Goal: Check status

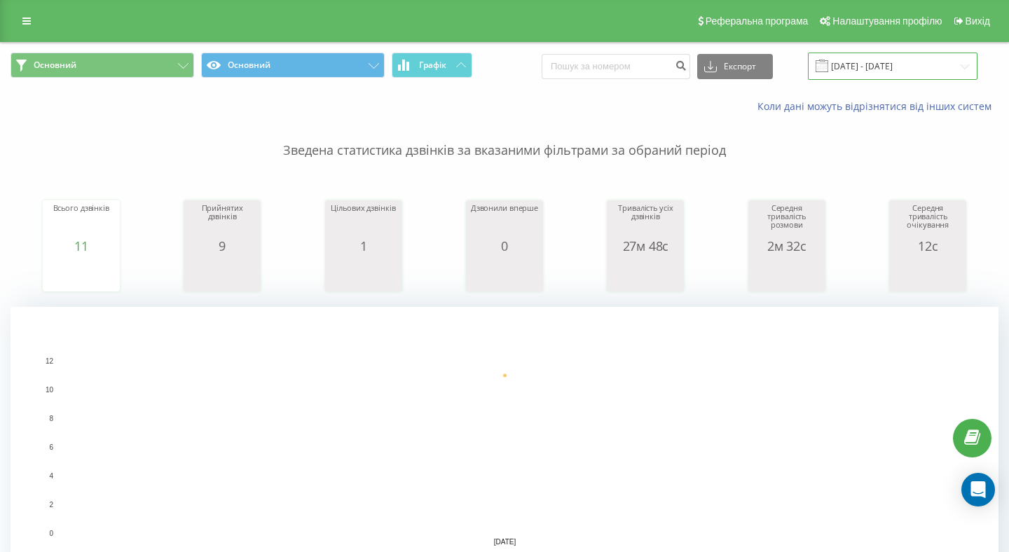
click at [910, 68] on input "[DATE] - [DATE]" at bounding box center [893, 66] width 170 height 27
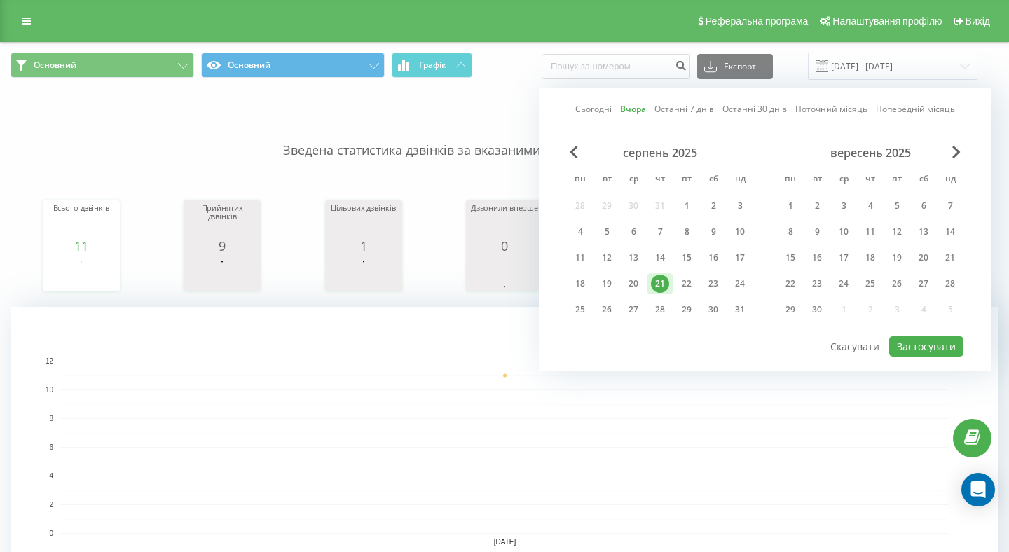
click at [690, 294] on div "серпень 2025 пн вт ср чт пт сб нд 28 29 30 31 1 2 3 4 5 6 7 8 9 10 11 12 13 14 …" at bounding box center [660, 235] width 186 height 179
click at [686, 293] on div "22" at bounding box center [686, 284] width 18 height 18
click at [905, 357] on button "Застосувати" at bounding box center [926, 346] width 74 height 20
type input "[DATE] - [DATE]"
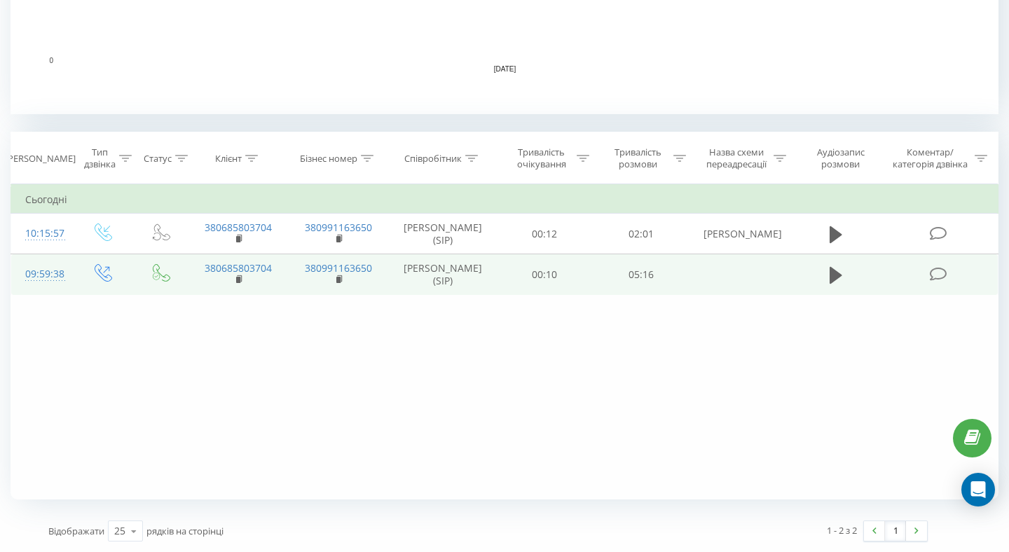
scroll to position [484, 0]
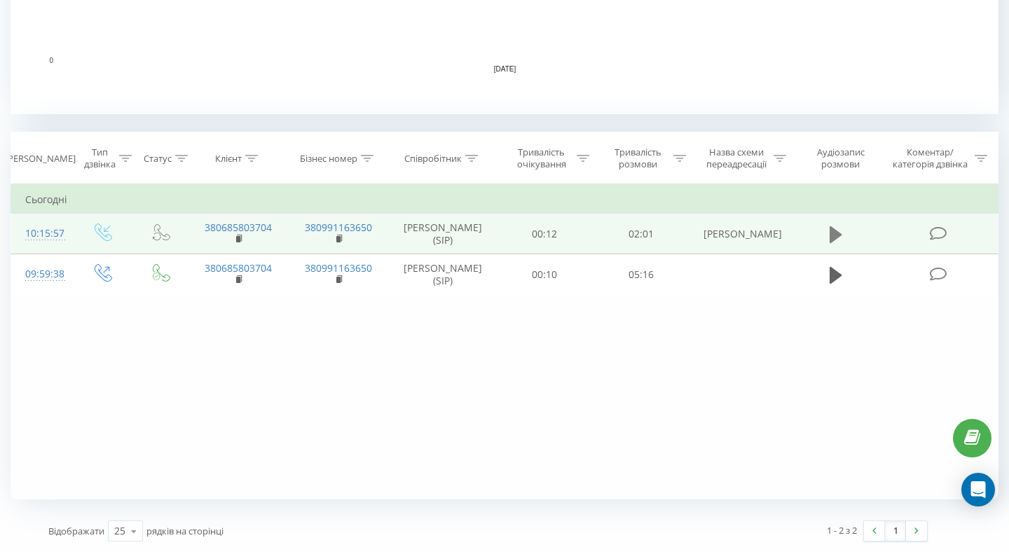
click at [834, 233] on icon at bounding box center [835, 234] width 13 height 17
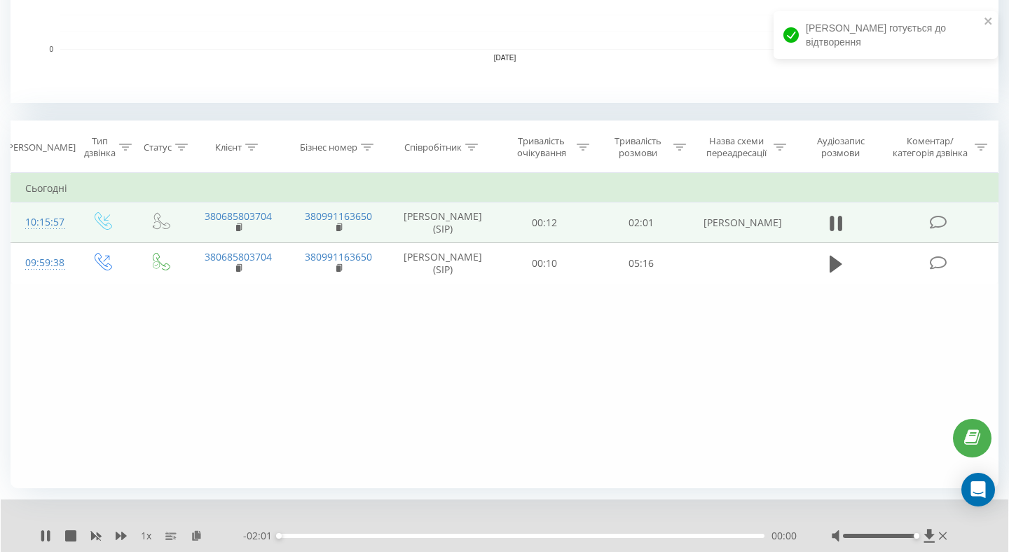
drag, startPoint x: 887, startPoint y: 546, endPoint x: 915, endPoint y: 548, distance: 27.5
click at [915, 538] on div at bounding box center [880, 536] width 74 height 4
click at [371, 538] on div "00:11" at bounding box center [521, 536] width 485 height 4
click at [429, 538] on div "00:37" at bounding box center [521, 536] width 485 height 4
click at [478, 538] on div "00:38" at bounding box center [521, 536] width 485 height 4
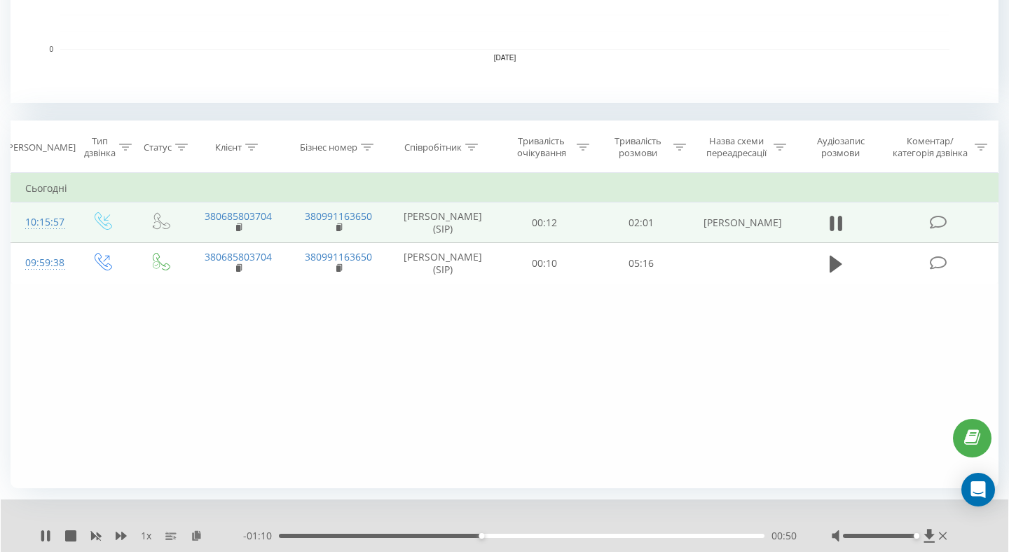
click at [530, 543] on div "- 01:10 00:50 00:50" at bounding box center [519, 536] width 553 height 14
click at [529, 543] on div "- 01:10 00:51 00:51" at bounding box center [519, 536] width 553 height 14
click at [531, 538] on div "00:52" at bounding box center [521, 536] width 485 height 4
click at [944, 535] on icon at bounding box center [943, 536] width 8 height 8
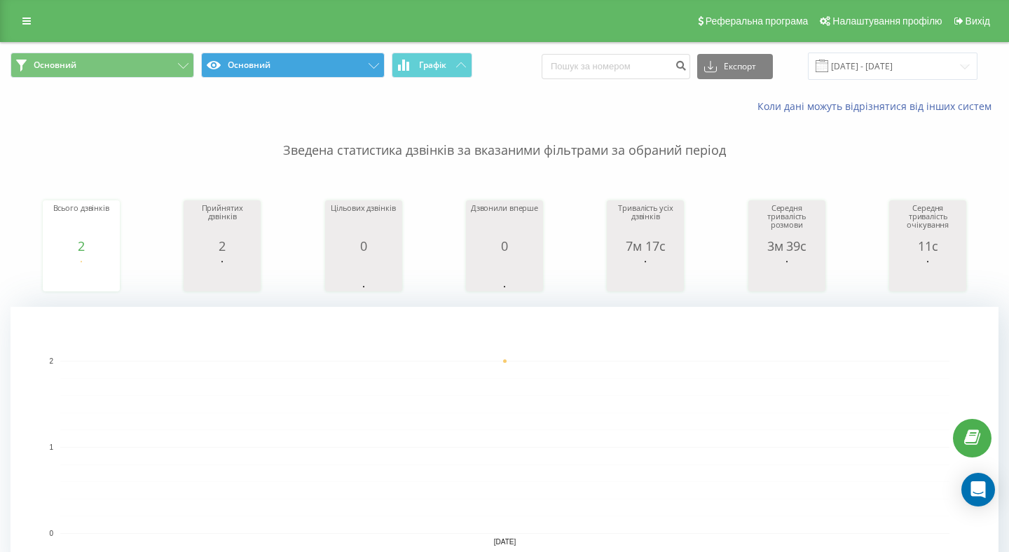
scroll to position [0, 0]
